Goal: Book appointment/travel/reservation

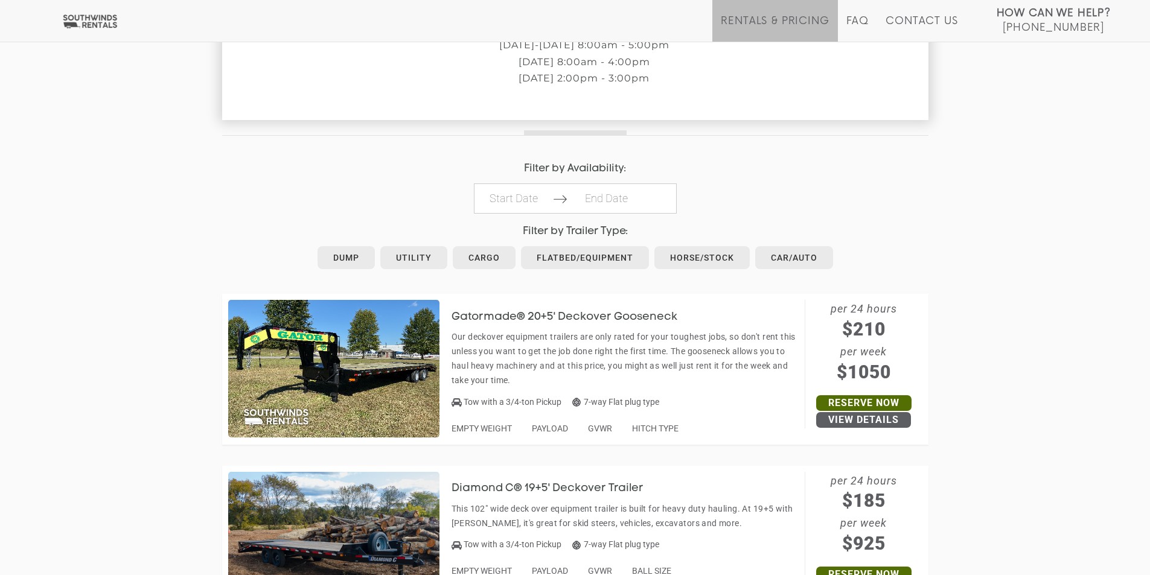
scroll to position [483, 0]
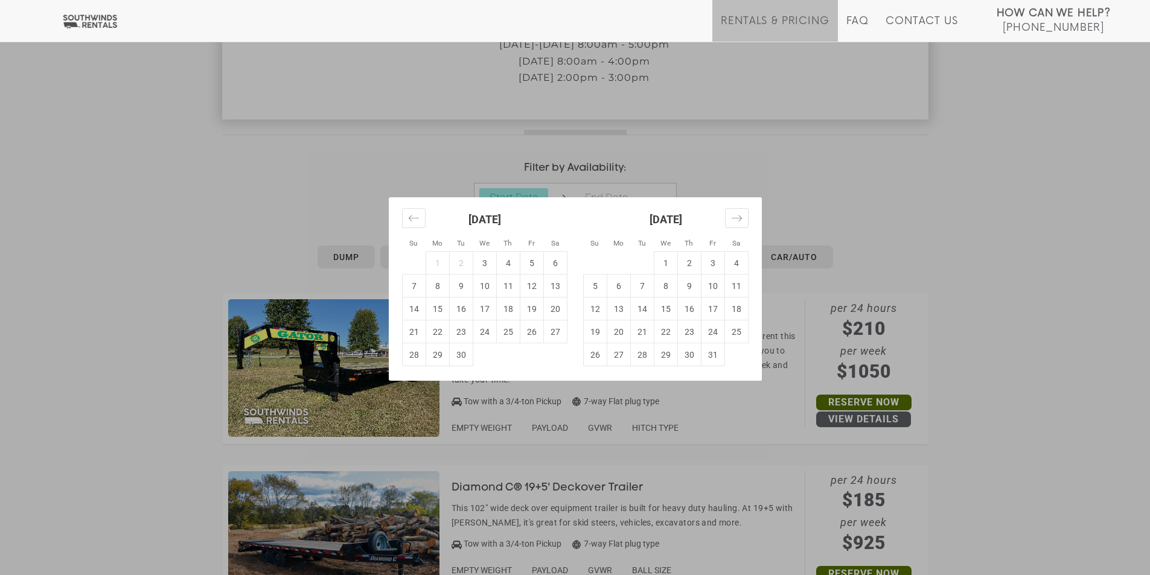
click at [482, 260] on td "3" at bounding box center [485, 263] width 24 height 23
type input "2025-09-03"
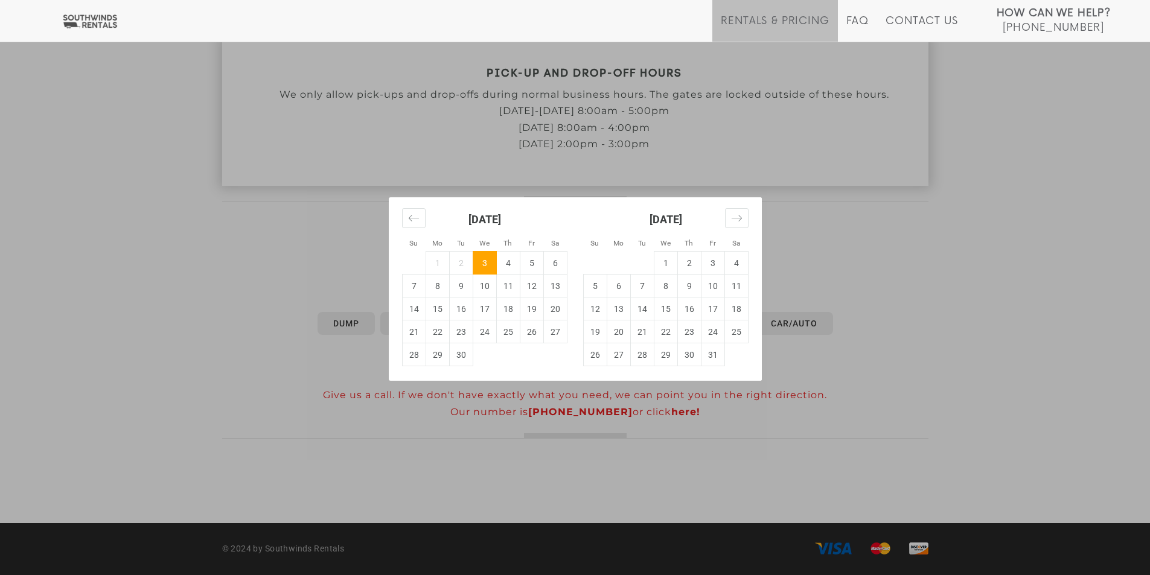
scroll to position [416, 0]
click at [506, 260] on td "4" at bounding box center [508, 263] width 24 height 23
type input "2025-09-04"
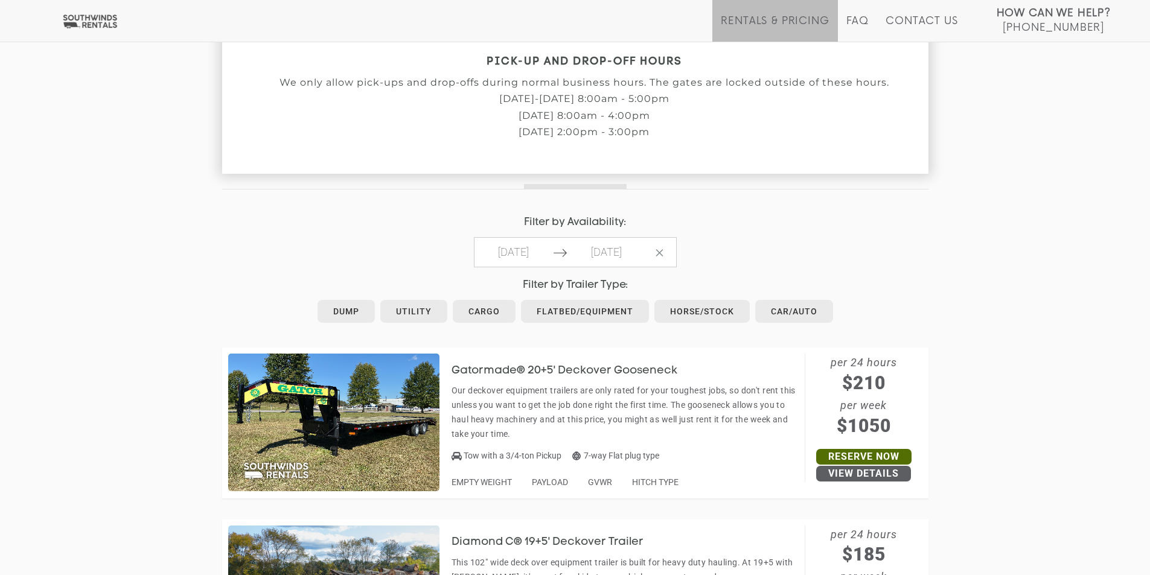
scroll to position [430, 0]
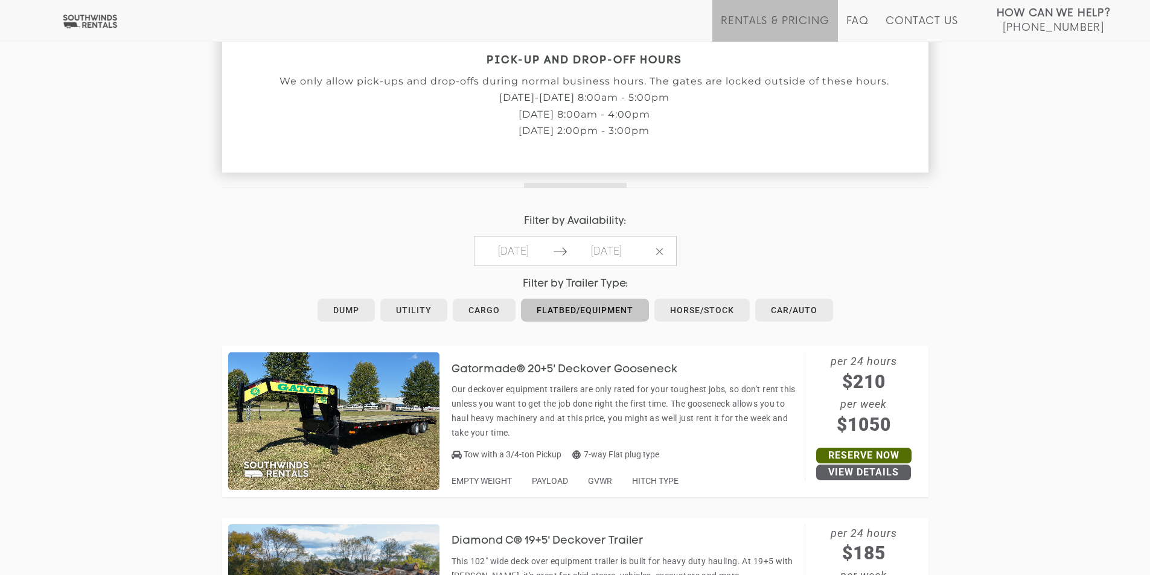
click at [576, 312] on link "Flatbed/Equipment" at bounding box center [585, 310] width 128 height 23
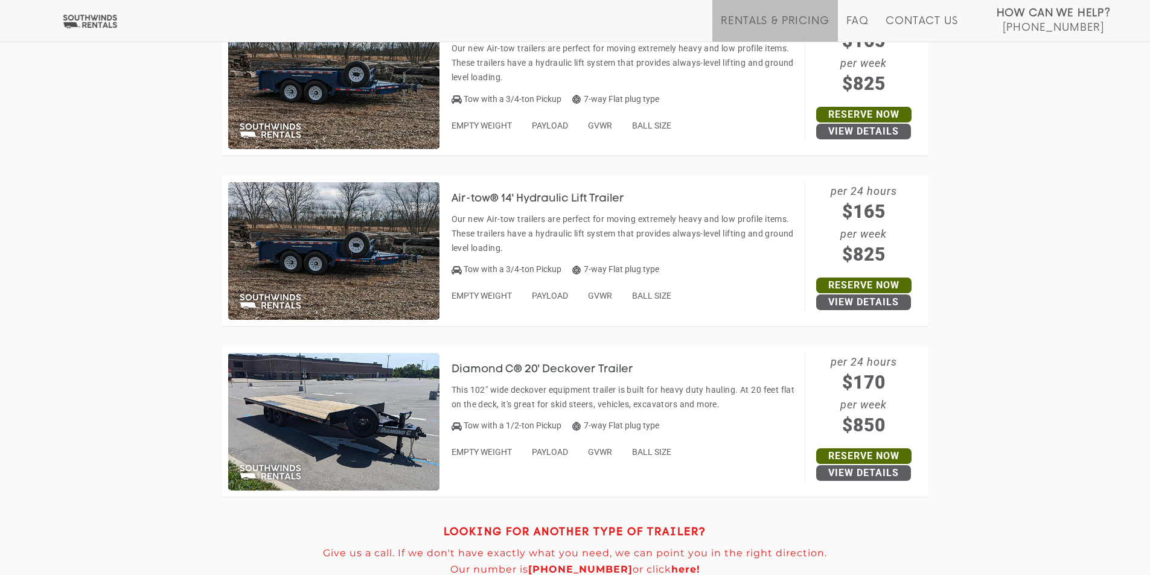
scroll to position [2295, 0]
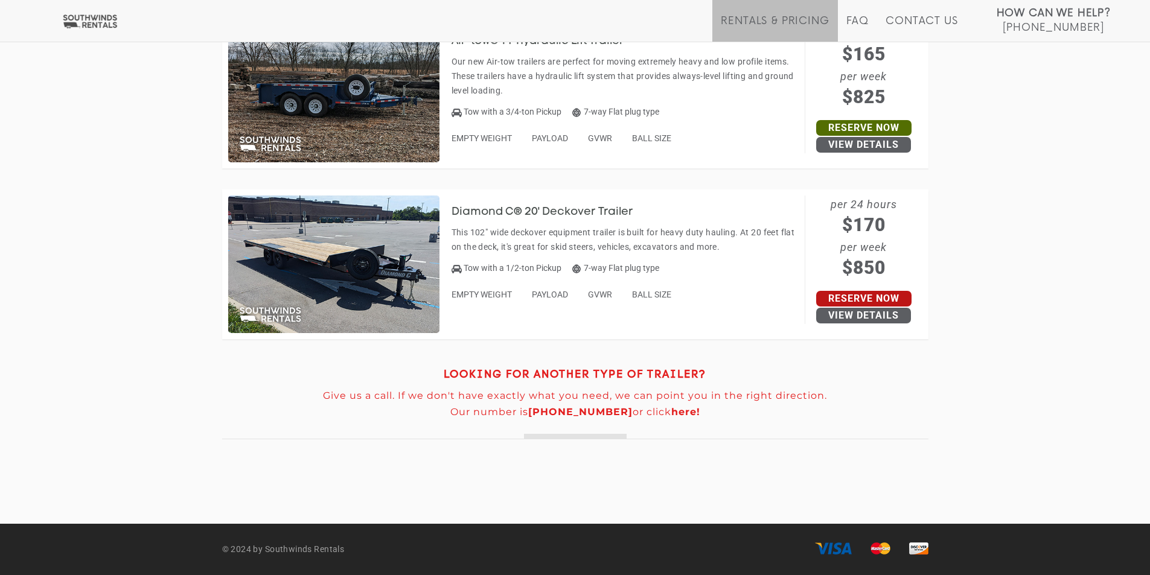
click at [888, 295] on link "Reserve Now" at bounding box center [863, 299] width 95 height 16
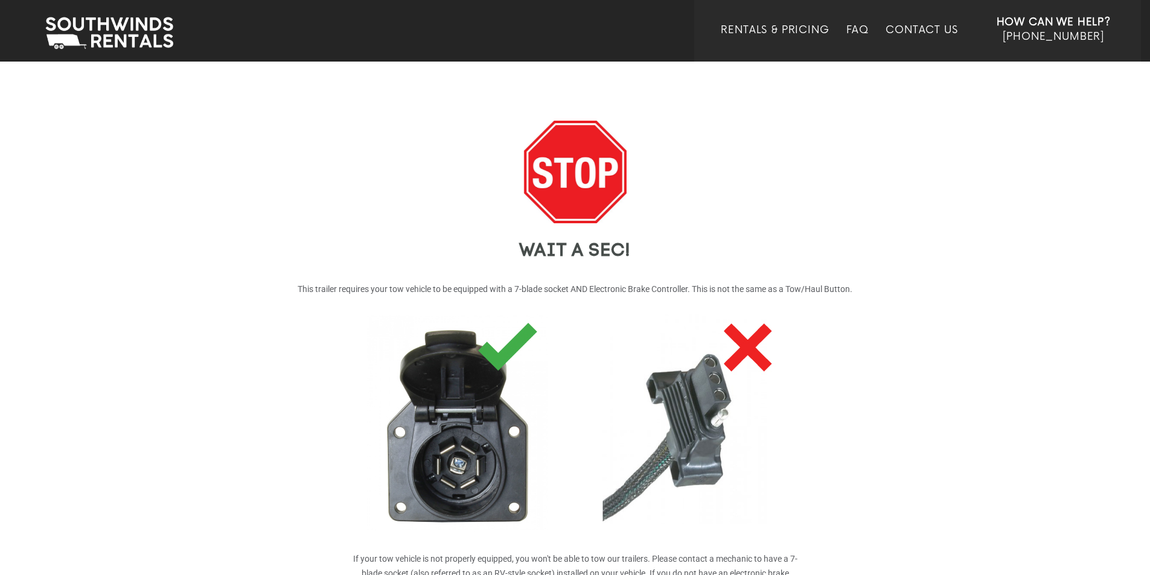
scroll to position [197, 0]
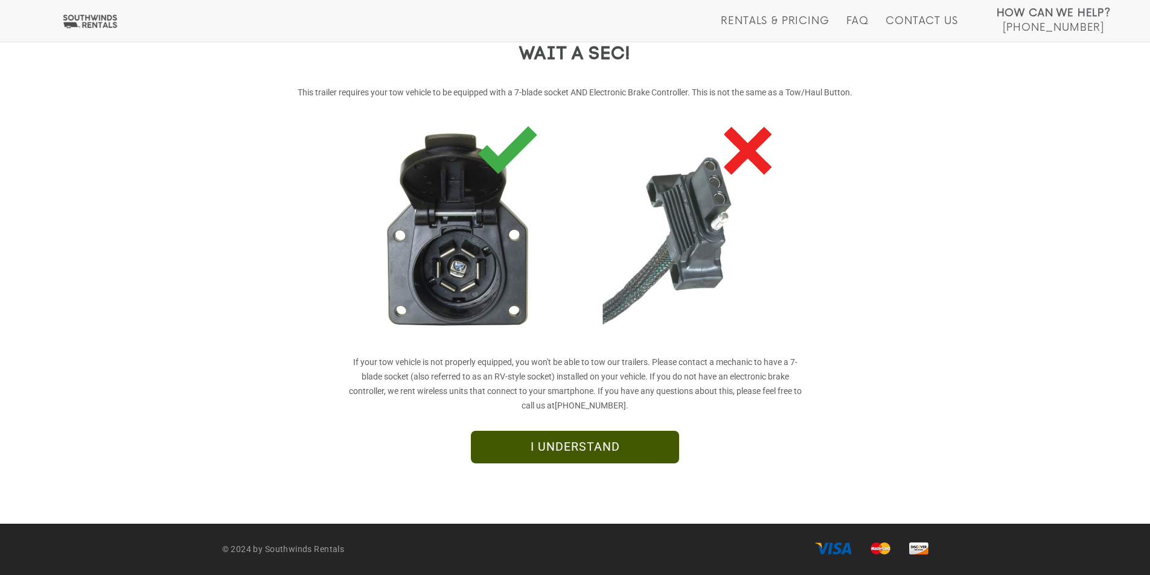
click at [584, 453] on link "I UNDERSTAND" at bounding box center [575, 447] width 208 height 33
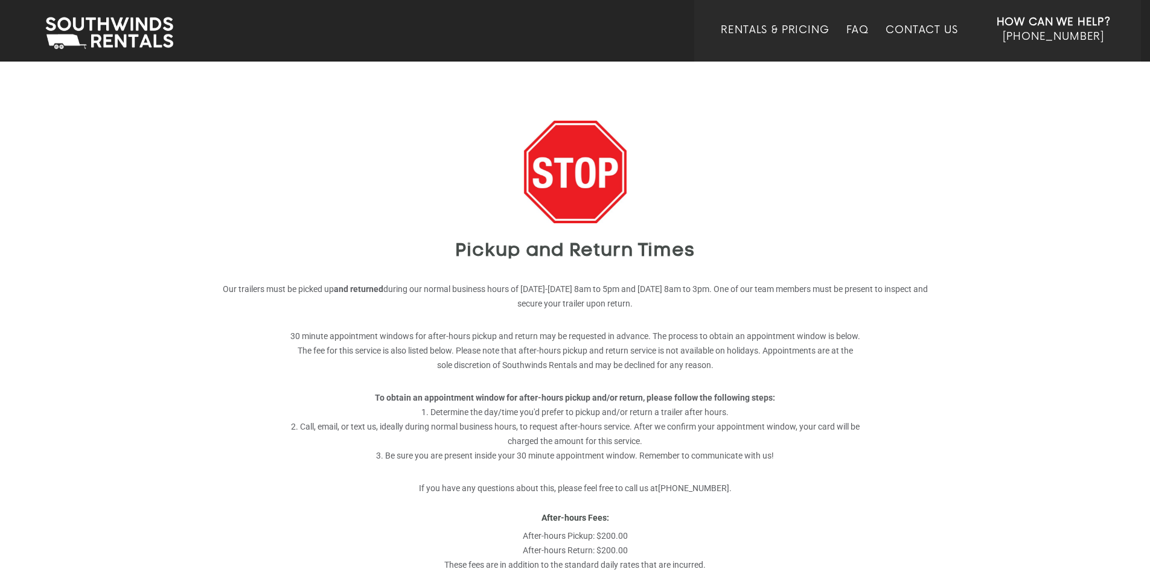
scroll to position [206, 0]
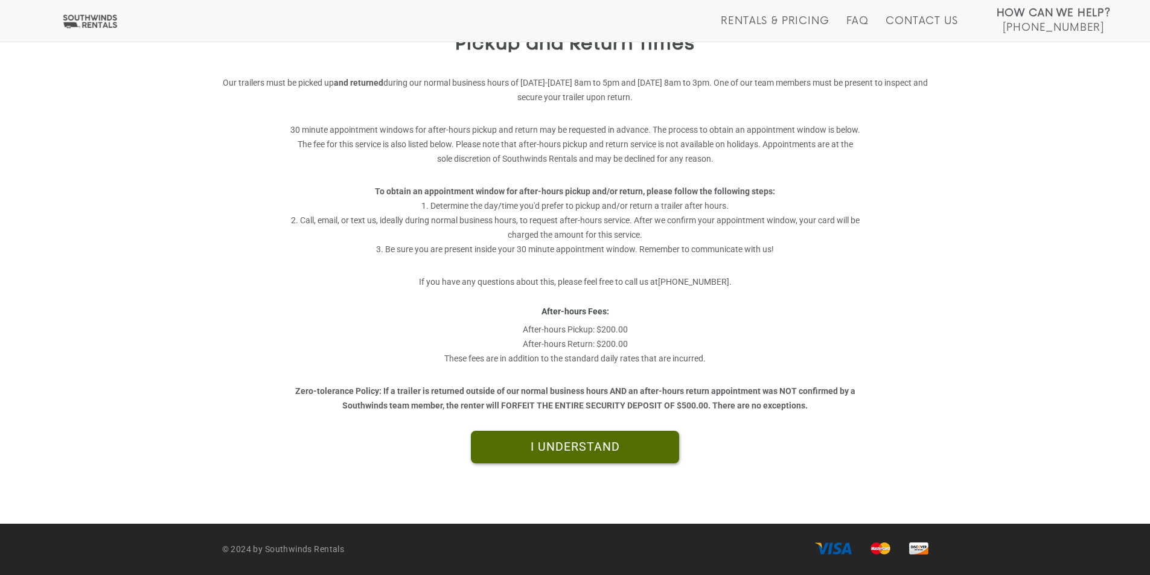
click at [584, 453] on link "I UNDERSTAND" at bounding box center [575, 447] width 208 height 33
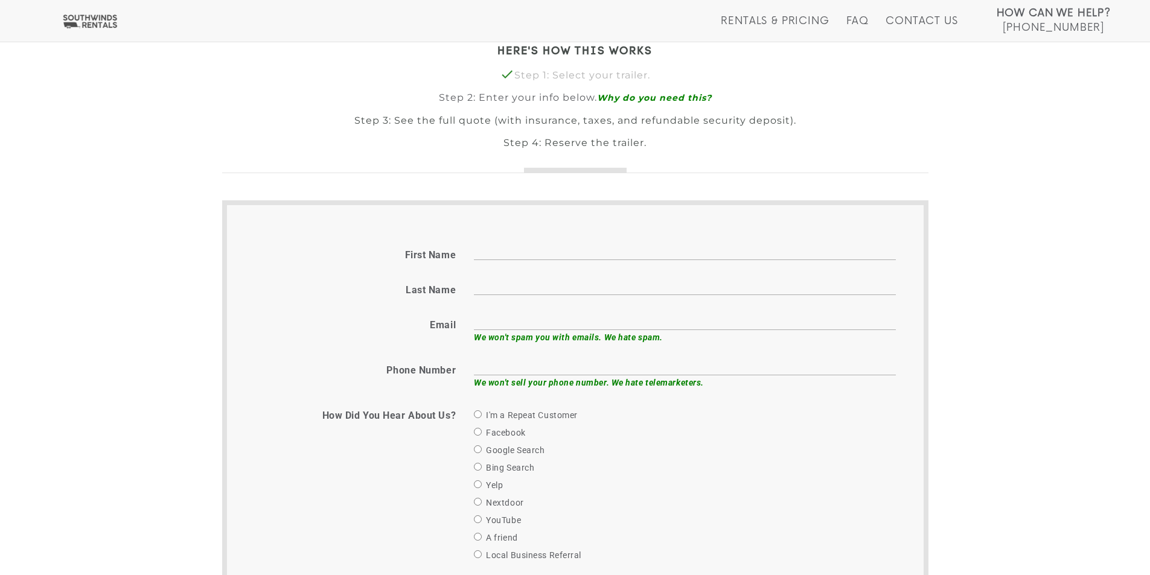
scroll to position [319, 0]
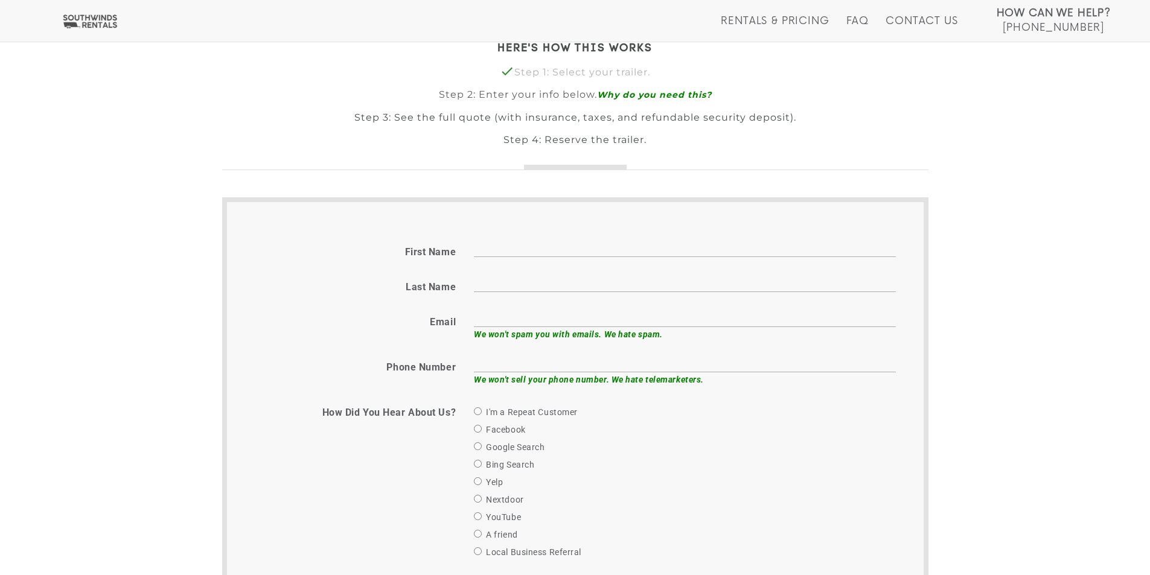
click at [500, 241] on input "First name" at bounding box center [685, 247] width 422 height 19
type input "[PERSON_NAME]"
type input "[EMAIL_ADDRESS][DOMAIN_NAME]"
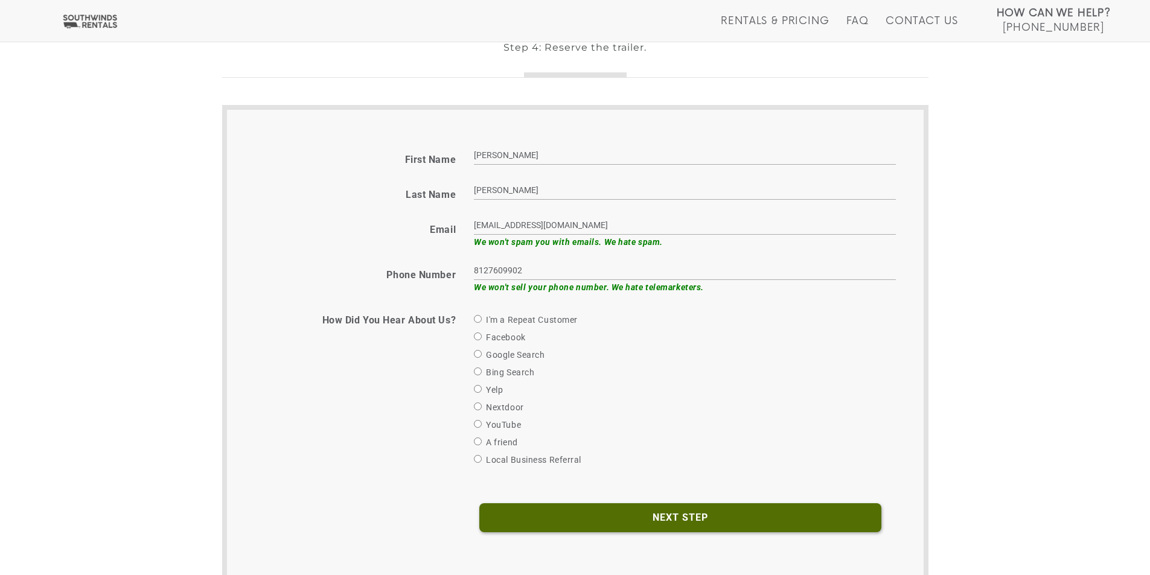
scroll to position [412, 0]
type input "8127609902"
click at [483, 352] on label "Google Search" at bounding box center [509, 354] width 71 height 14
click at [482, 352] on input "Google Search" at bounding box center [478, 353] width 8 height 8
radio input "true"
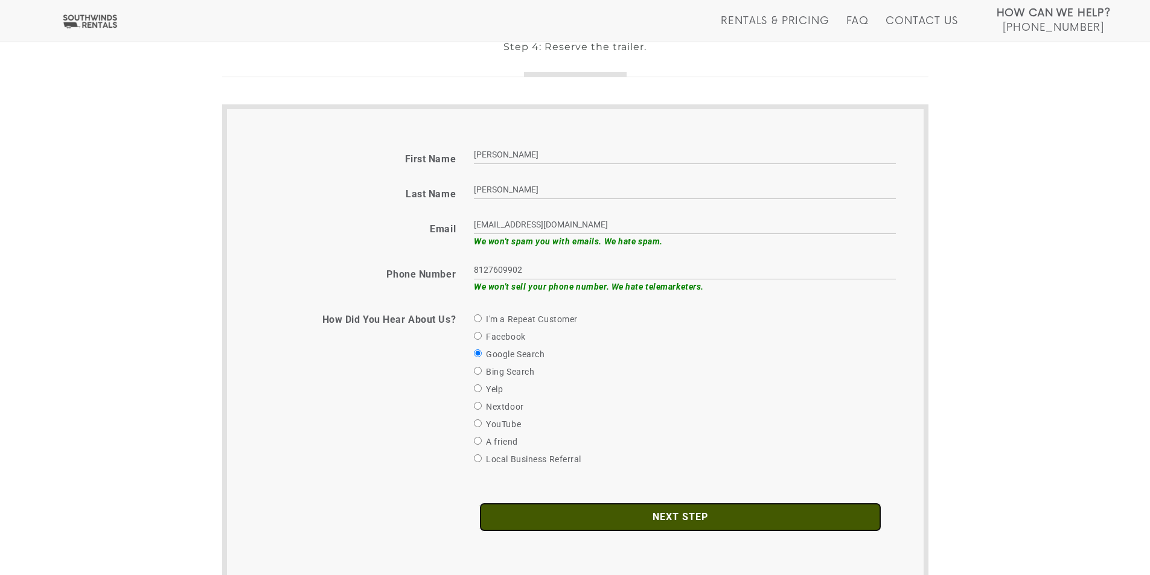
click at [656, 521] on input "Next Step" at bounding box center [680, 517] width 402 height 29
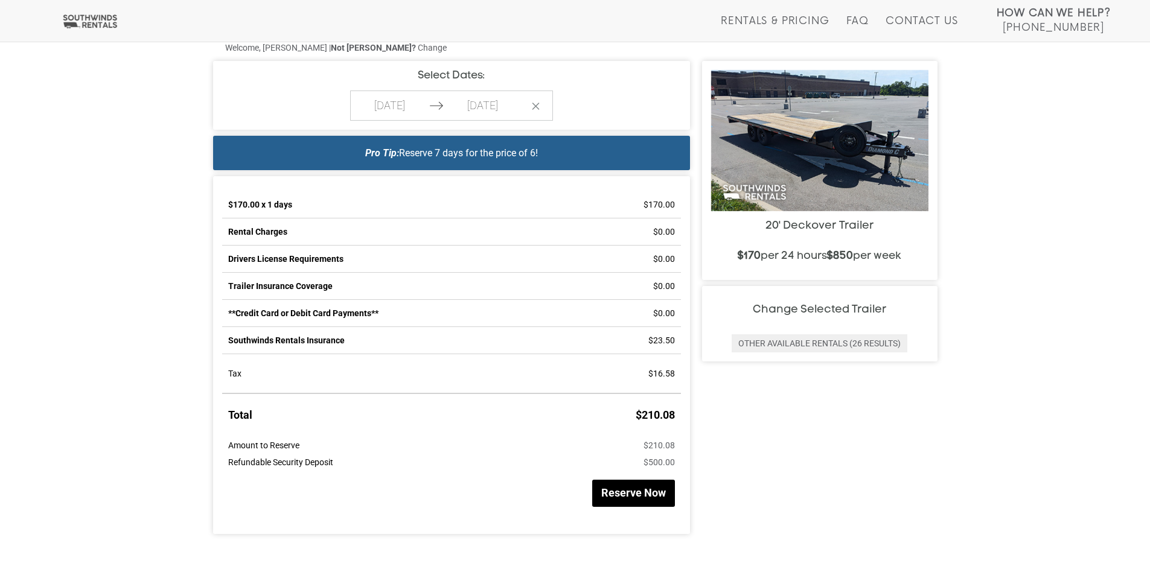
scroll to position [546, 0]
